Goal: Information Seeking & Learning: Learn about a topic

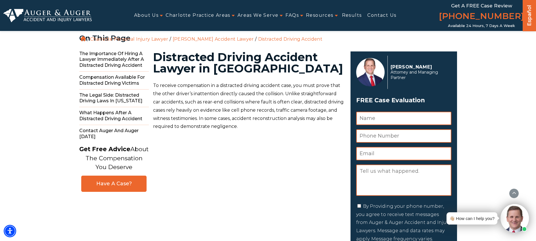
scroll to position [159, 0]
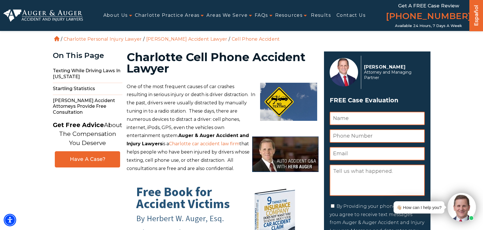
click at [298, 110] on img at bounding box center [288, 102] width 57 height 38
